Goal: Transaction & Acquisition: Obtain resource

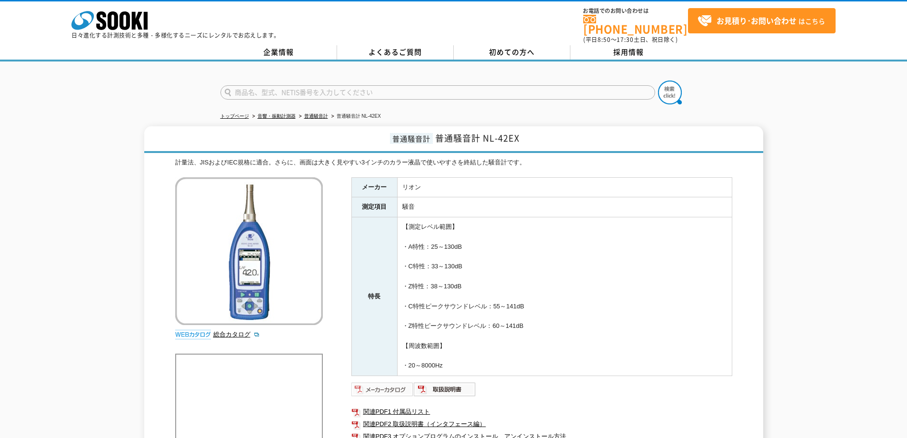
click at [396, 387] on img at bounding box center [382, 388] width 62 height 15
click at [300, 85] on input "text" at bounding box center [437, 92] width 435 height 14
click at [229, 88] on input "振動計" at bounding box center [437, 92] width 435 height 14
click at [228, 88] on input "振動計" at bounding box center [437, 92] width 435 height 14
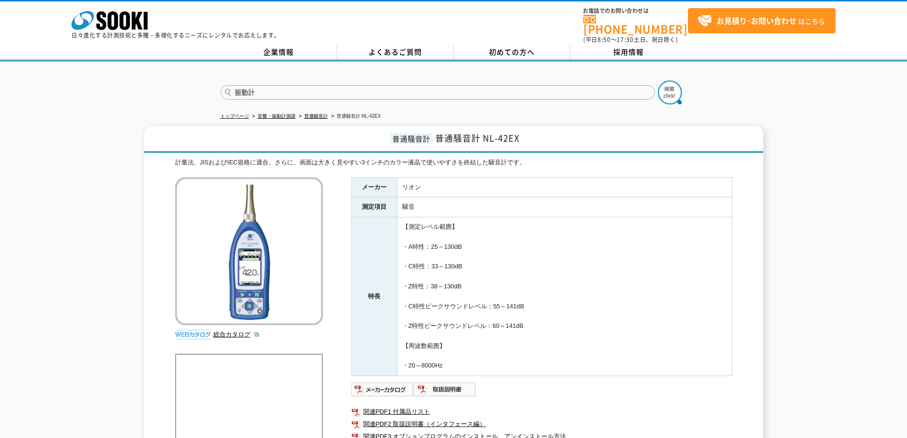
type input "振動計"
click at [658, 80] on button at bounding box center [670, 92] width 24 height 24
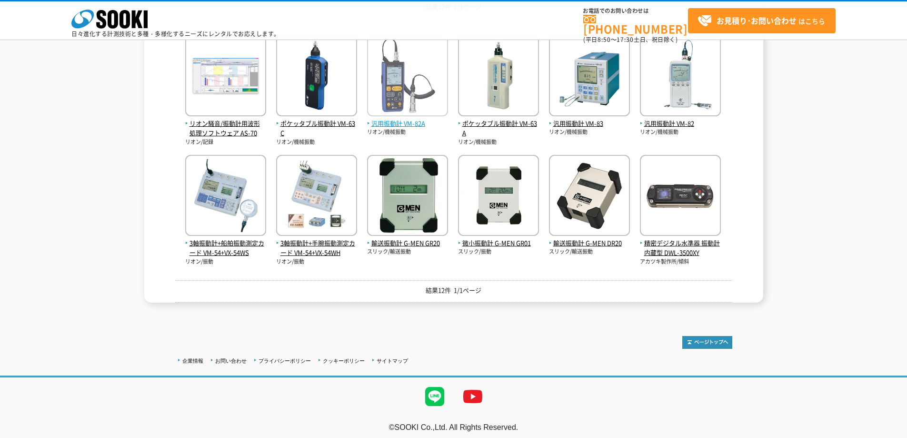
scroll to position [187, 0]
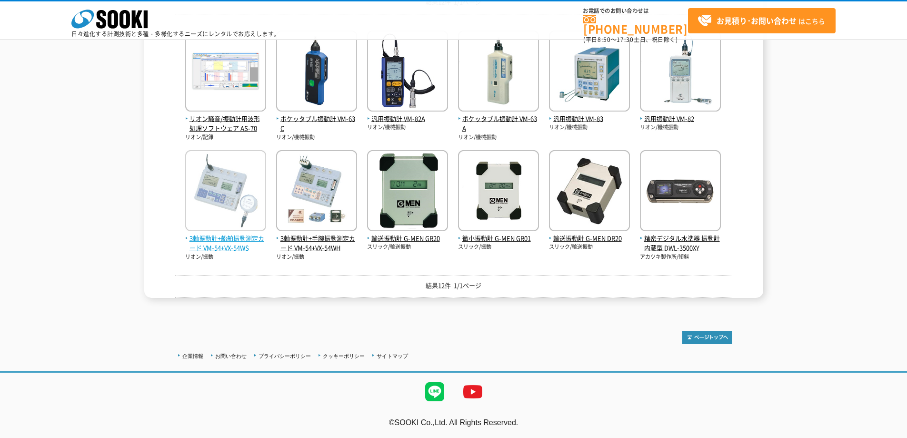
click at [223, 207] on img at bounding box center [225, 191] width 81 height 83
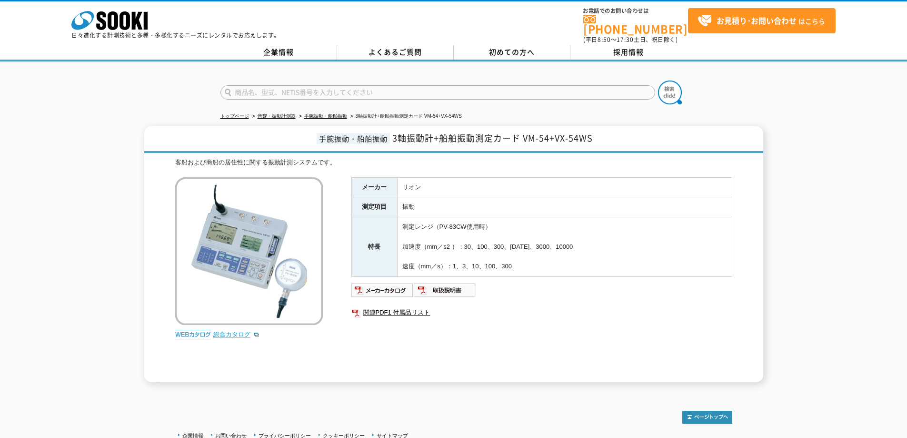
click at [229, 332] on link "総合カタログ" at bounding box center [236, 333] width 47 height 7
click at [260, 86] on input "text" at bounding box center [437, 92] width 435 height 14
